Goal: Information Seeking & Learning: Learn about a topic

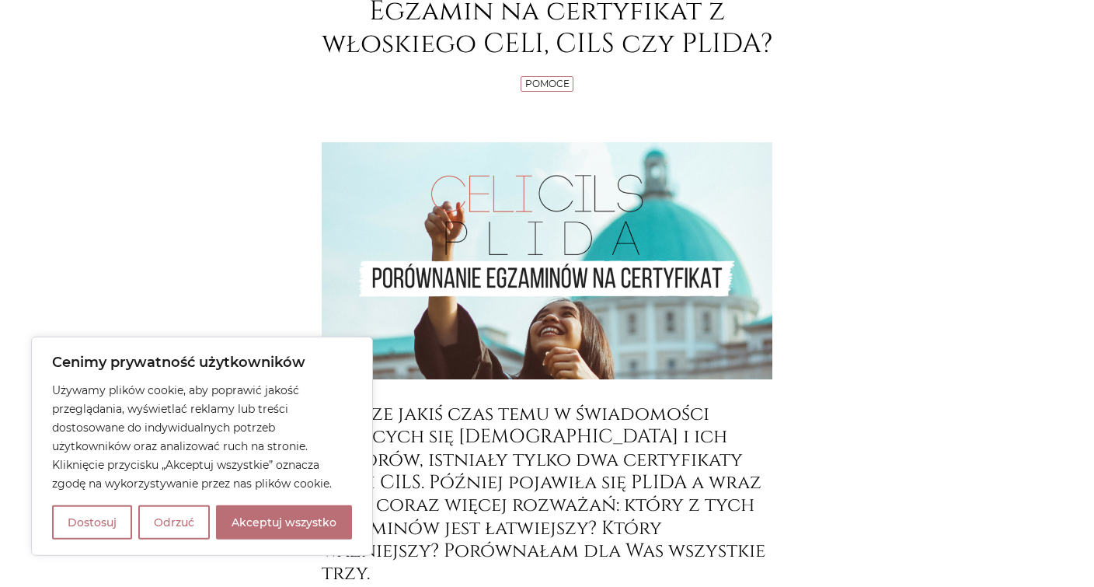
scroll to position [258, 0]
click at [266, 526] on button "Akceptuj wszystko" at bounding box center [284, 522] width 136 height 34
checkbox input "true"
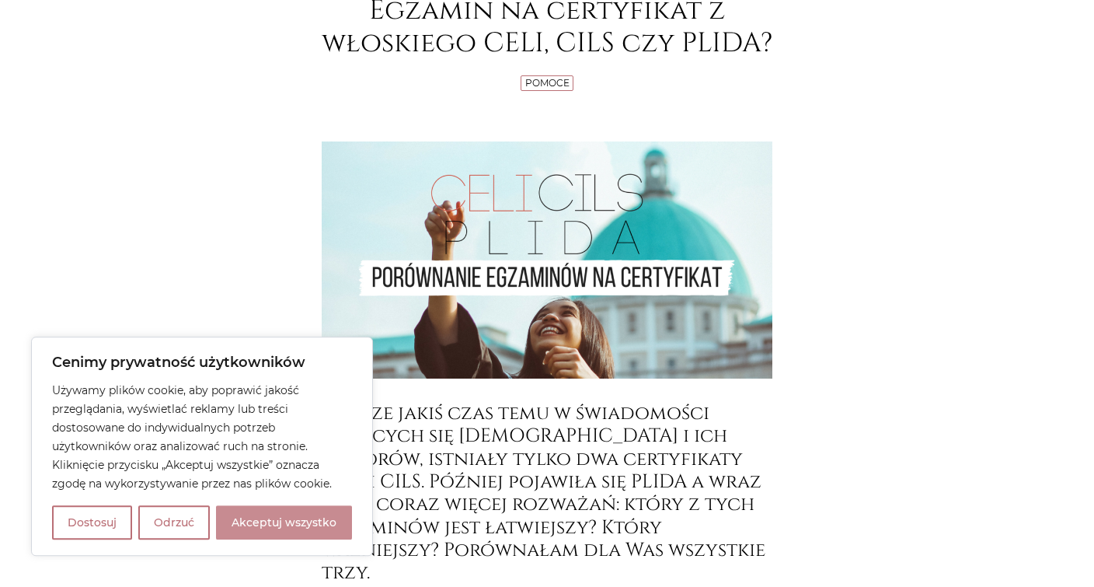
checkbox input "true"
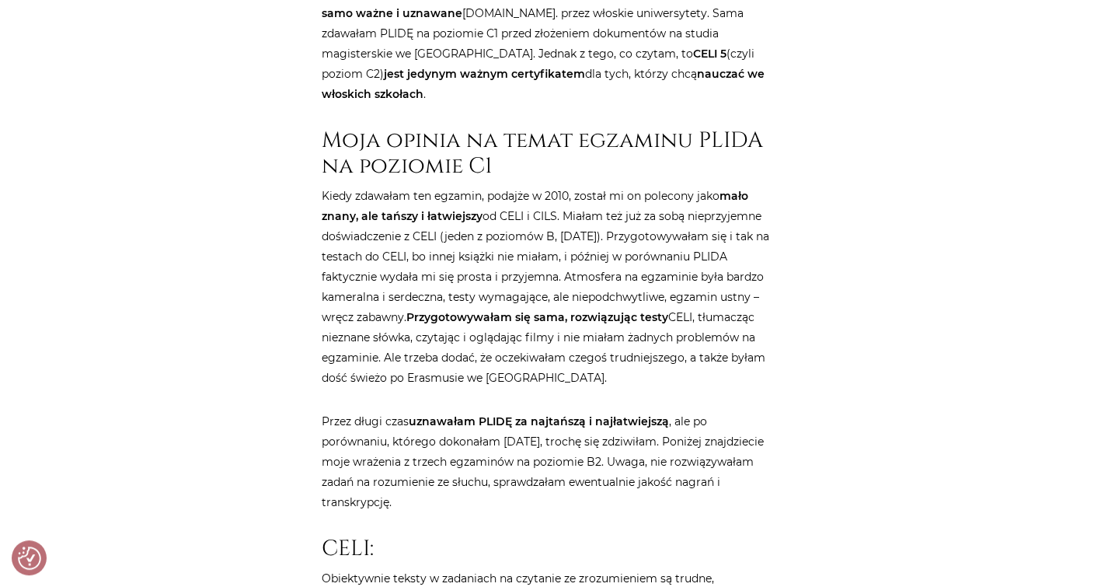
scroll to position [870, 0]
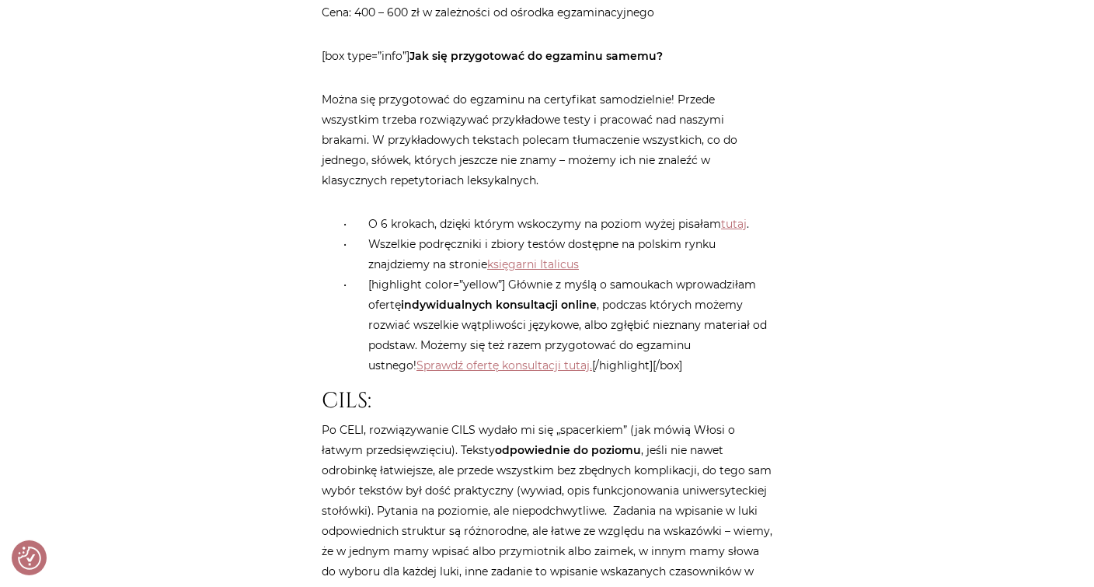
scroll to position [2012, 0]
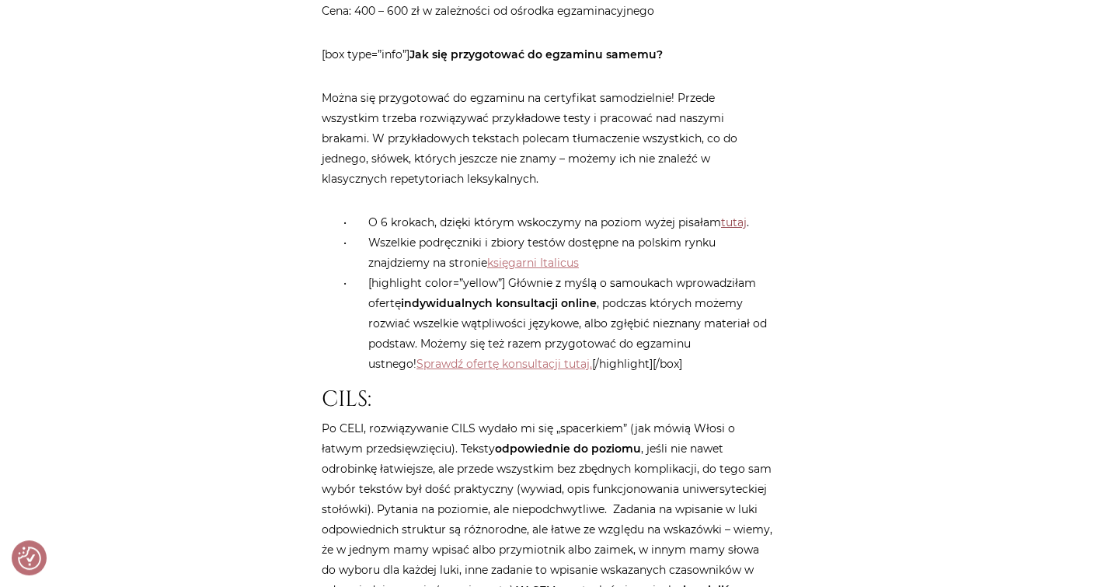
click at [726, 215] on link "tutaj" at bounding box center [734, 222] width 26 height 14
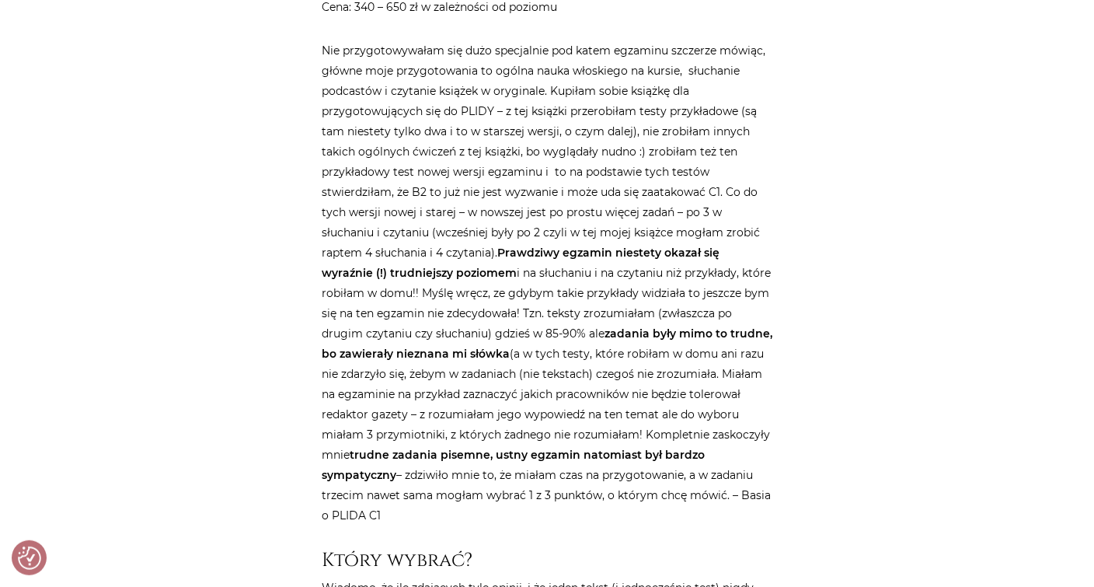
scroll to position [3249, 0]
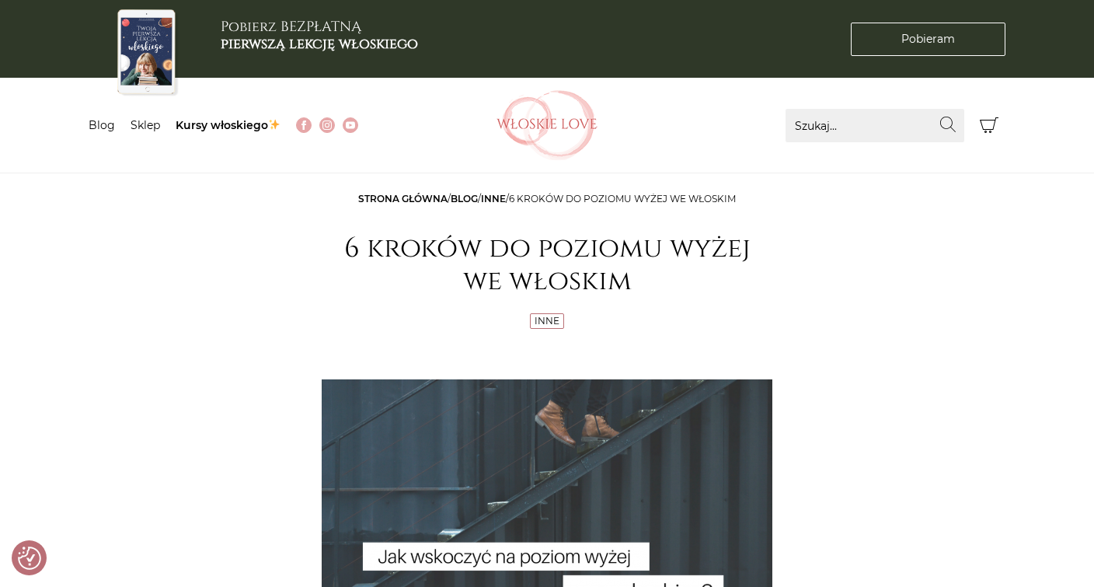
checkbox input "true"
